Goal: Check status: Check status

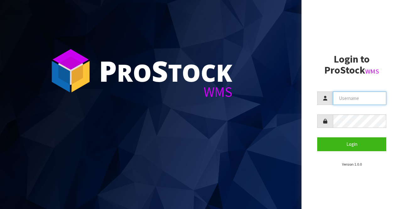
click at [354, 99] on input "text" at bounding box center [359, 98] width 53 height 14
type input "BIGGAME"
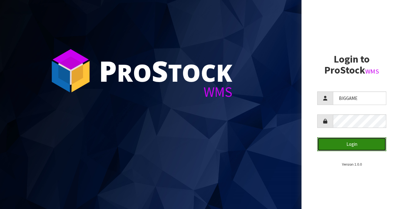
click at [334, 145] on button "Login" at bounding box center [351, 144] width 69 height 14
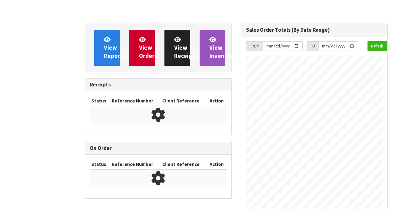
scroll to position [365, 156]
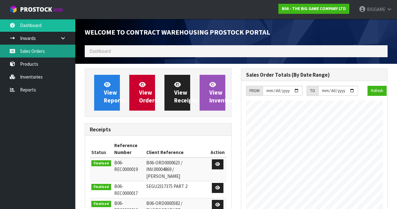
click at [29, 51] on link "Sales Orders" at bounding box center [37, 51] width 75 height 13
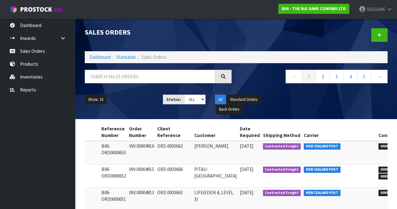
scroll to position [0, 98]
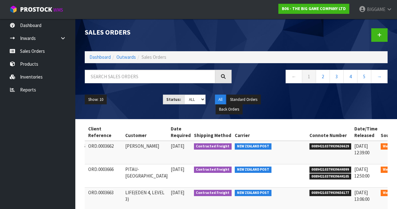
drag, startPoint x: 92, startPoint y: 143, endPoint x: 350, endPoint y: 156, distance: 258.3
click at [350, 156] on tr "Finalised B06-ORD0000653 INV.00004916 ORD.0003662 ANGELA HAMPTON 15/08/2025 Con…" at bounding box center [205, 153] width 436 height 24
click at [313, 155] on td "00894210379939636629" at bounding box center [330, 153] width 45 height 24
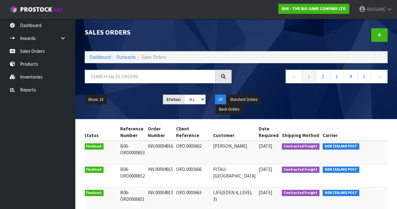
scroll to position [0, 0]
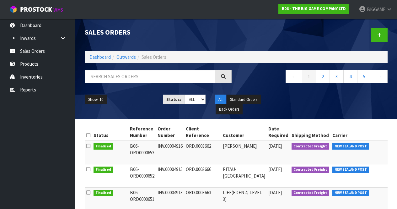
drag, startPoint x: 313, startPoint y: 155, endPoint x: 83, endPoint y: 151, distance: 229.7
copy div "Status Reference Number Order Number Client Reference Customer Date Required Sh…"
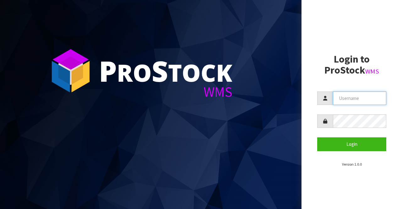
click at [347, 99] on input "text" at bounding box center [359, 98] width 53 height 14
type input "BIGGAME"
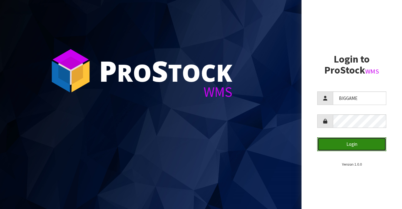
click at [335, 142] on button "Login" at bounding box center [351, 144] width 69 height 14
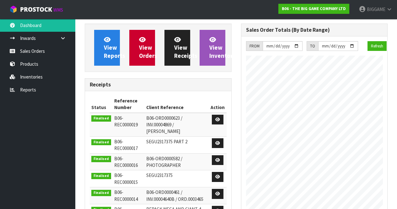
scroll to position [365, 156]
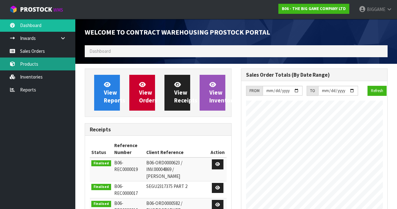
click at [33, 63] on link "Products" at bounding box center [37, 63] width 75 height 13
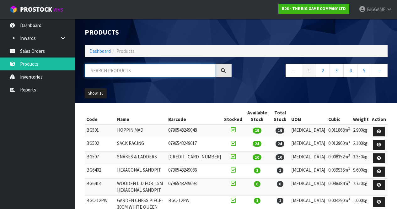
click at [93, 68] on input "text" at bounding box center [150, 71] width 131 height 14
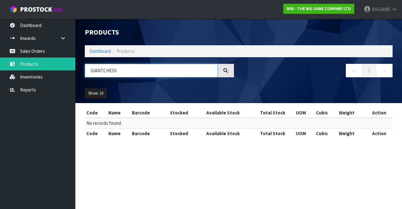
click at [103, 70] on input "GIANTCHESS" at bounding box center [151, 71] width 133 height 14
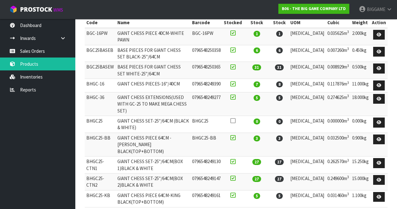
scroll to position [98, 0]
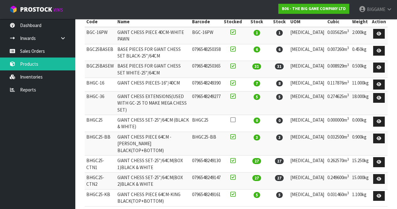
type input "GIANT CHESS"
click at [372, 84] on td at bounding box center [379, 85] width 17 height 14
